Goal: Task Accomplishment & Management: Manage account settings

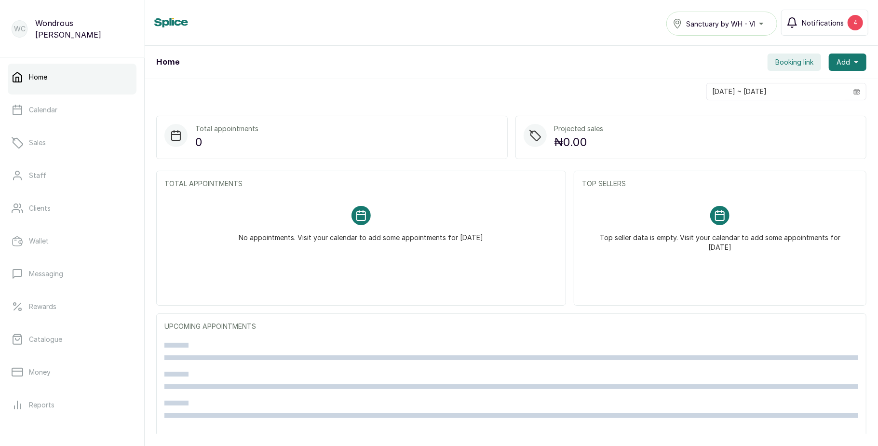
click at [837, 28] on button "Notifications 4" at bounding box center [824, 23] width 87 height 26
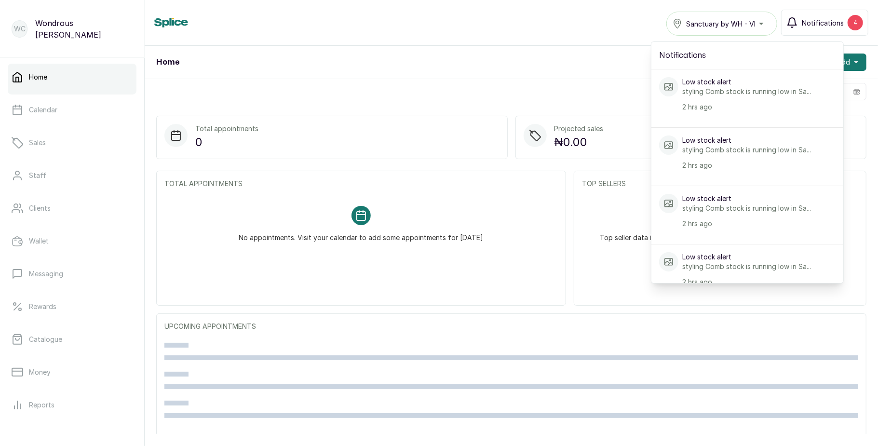
click at [837, 28] on button "Notifications 4" at bounding box center [824, 23] width 87 height 26
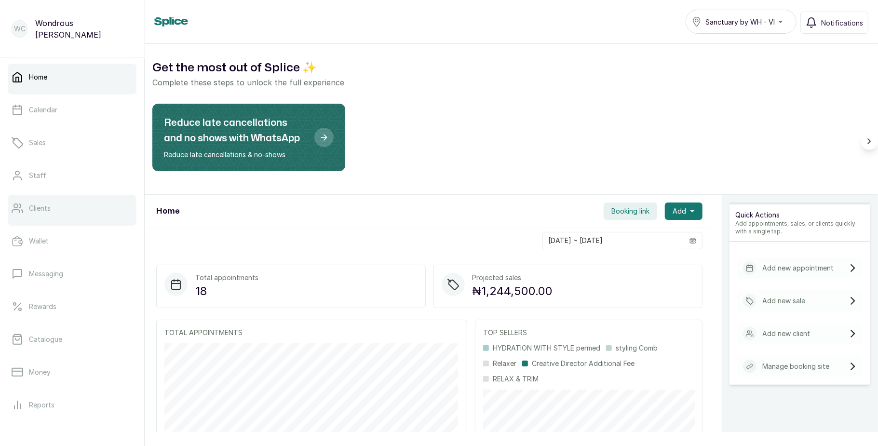
click at [65, 210] on link "Clients" at bounding box center [72, 208] width 129 height 27
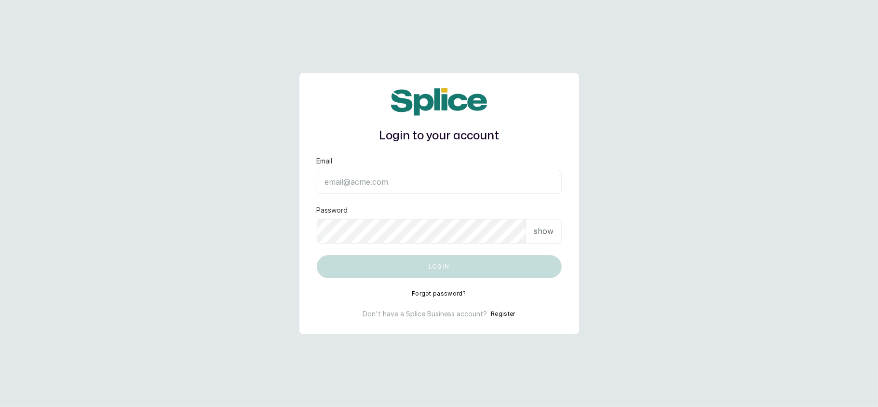
click at [388, 176] on input "Email" at bounding box center [439, 182] width 245 height 24
type input "layo@withsplice.com"
click at [546, 226] on p "show" at bounding box center [543, 231] width 20 height 12
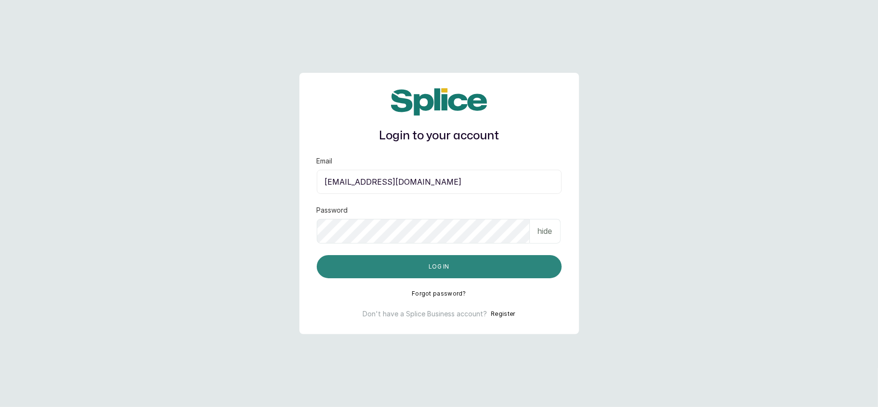
click at [455, 261] on button "Log in" at bounding box center [439, 266] width 245 height 23
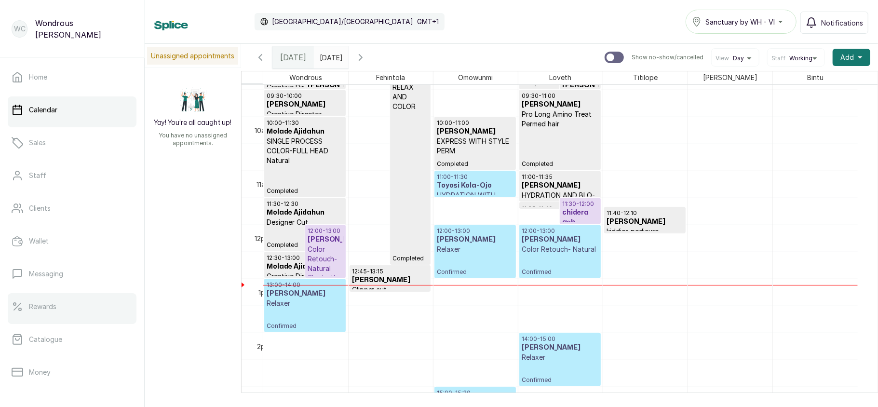
scroll to position [139, 0]
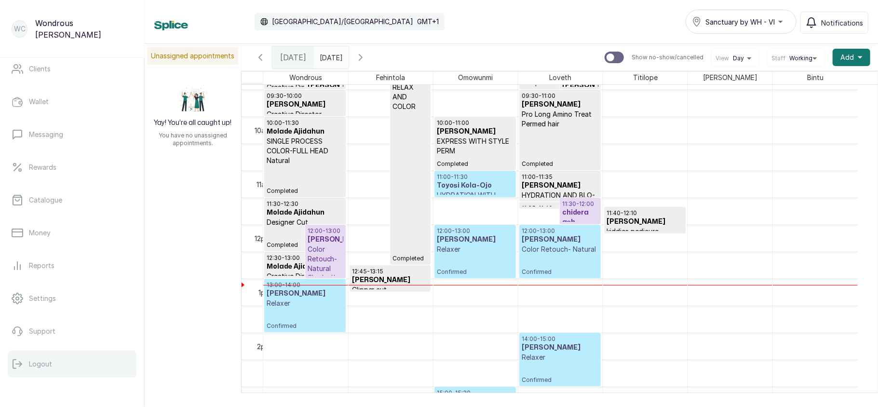
click at [45, 361] on p "Logout" at bounding box center [40, 364] width 23 height 10
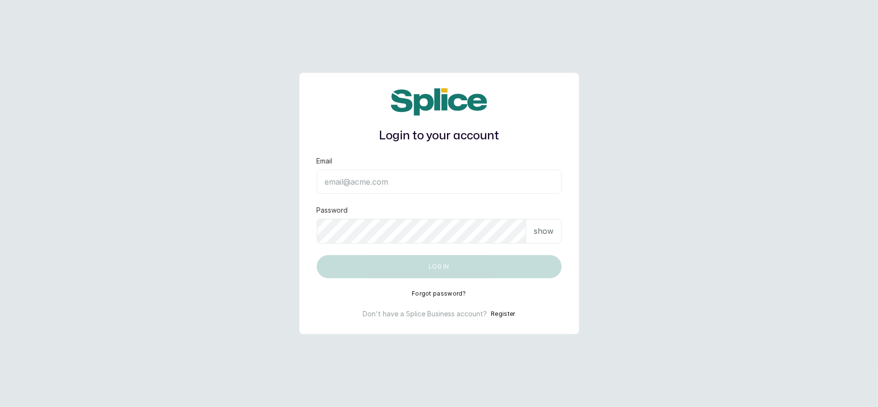
click at [363, 180] on input "Email" at bounding box center [439, 182] width 245 height 24
type input "layo@withsplice.com"
click at [549, 226] on p "show" at bounding box center [543, 231] width 20 height 12
click at [483, 240] on div "hide" at bounding box center [439, 231] width 245 height 25
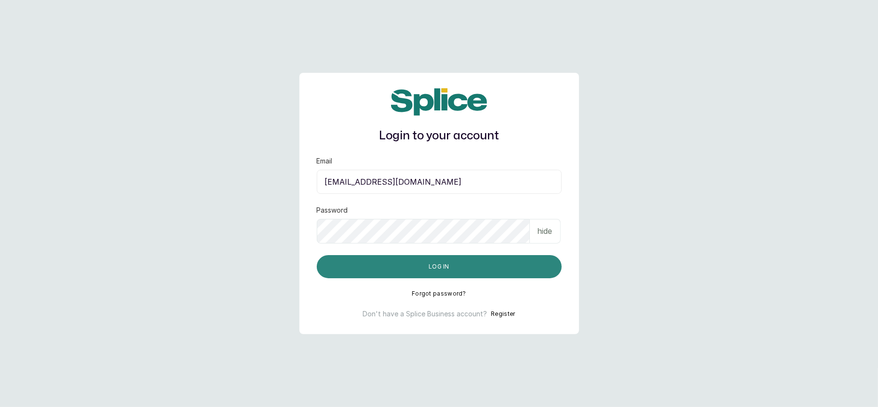
click at [451, 270] on button "Log in" at bounding box center [439, 266] width 245 height 23
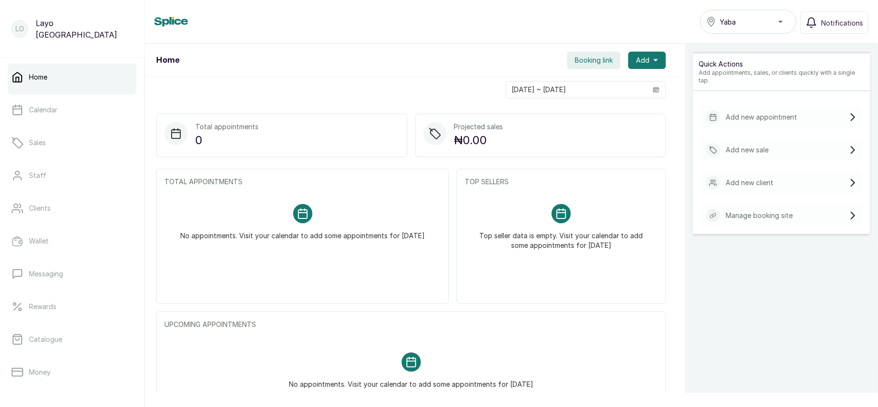
click at [743, 20] on div "Yaba" at bounding box center [748, 22] width 84 height 12
click at [574, 63] on span "Booking link" at bounding box center [593, 60] width 38 height 10
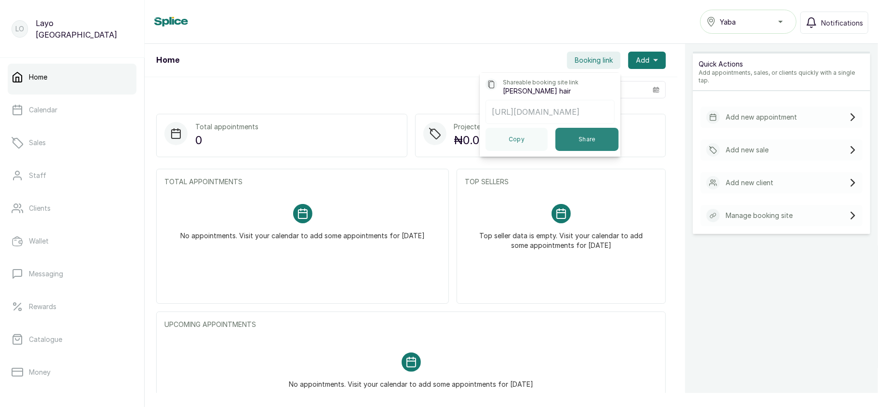
click at [590, 147] on button "Share" at bounding box center [586, 139] width 63 height 23
click at [332, 101] on div "[DATE] ~ [DATE]" at bounding box center [411, 89] width 533 height 25
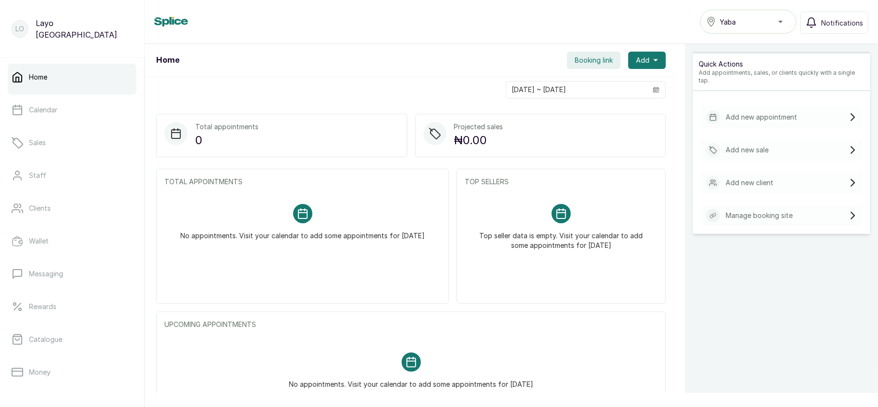
click at [787, 18] on div "Yaba" at bounding box center [748, 22] width 84 height 12
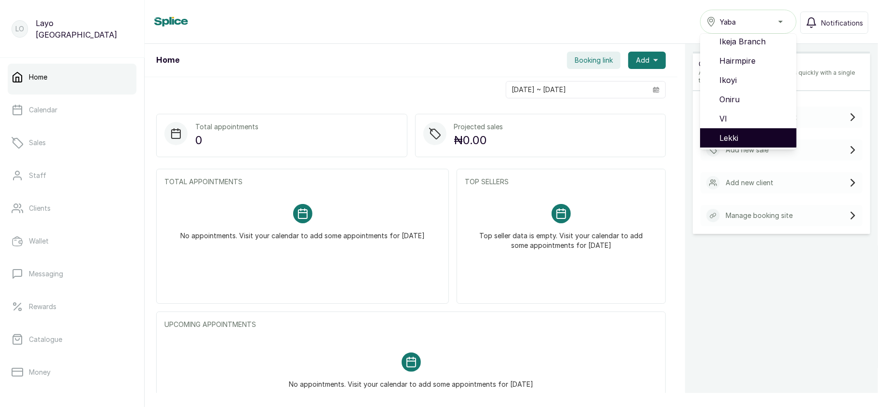
click at [744, 136] on span "Lekki" at bounding box center [753, 138] width 69 height 12
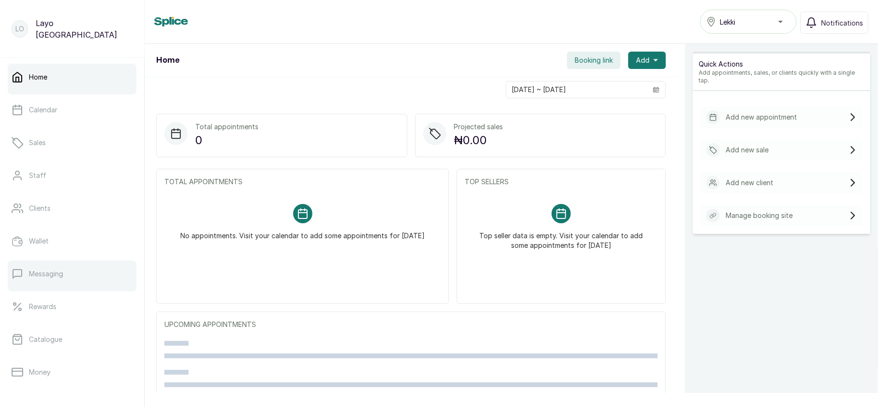
scroll to position [139, 0]
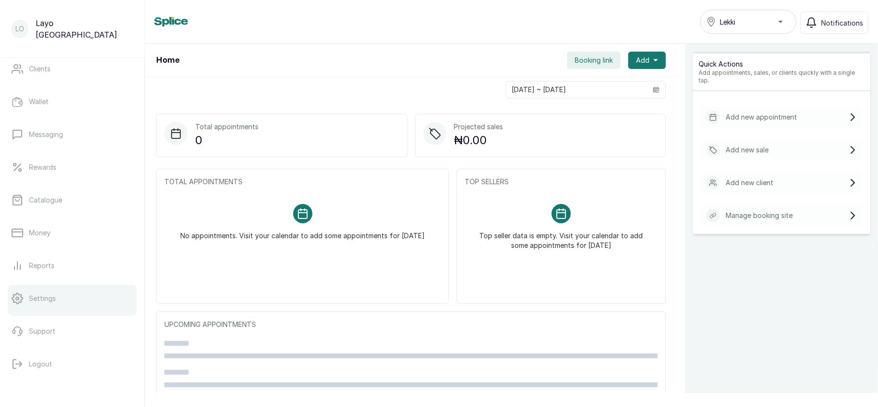
click at [44, 294] on p "Settings" at bounding box center [42, 298] width 27 height 10
